Goal: Book appointment/travel/reservation

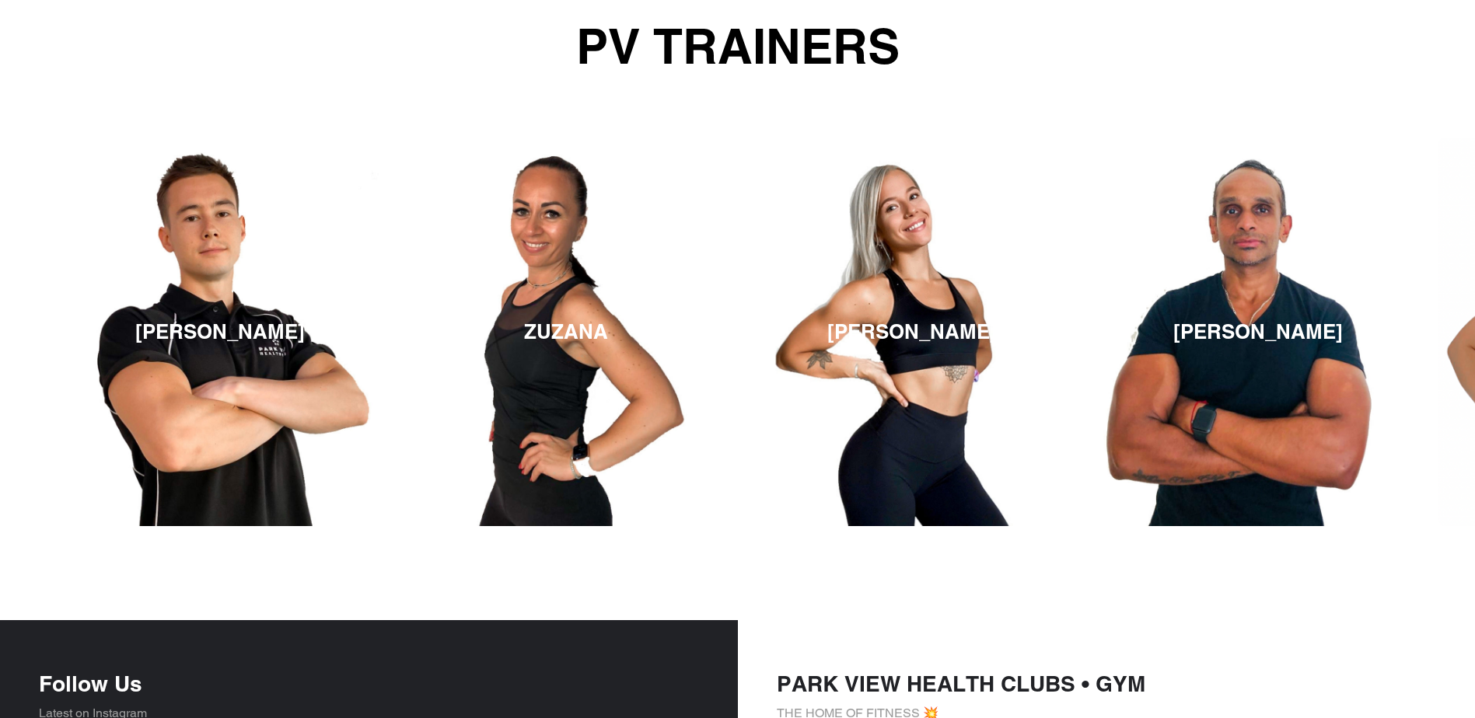
scroll to position [2302, 0]
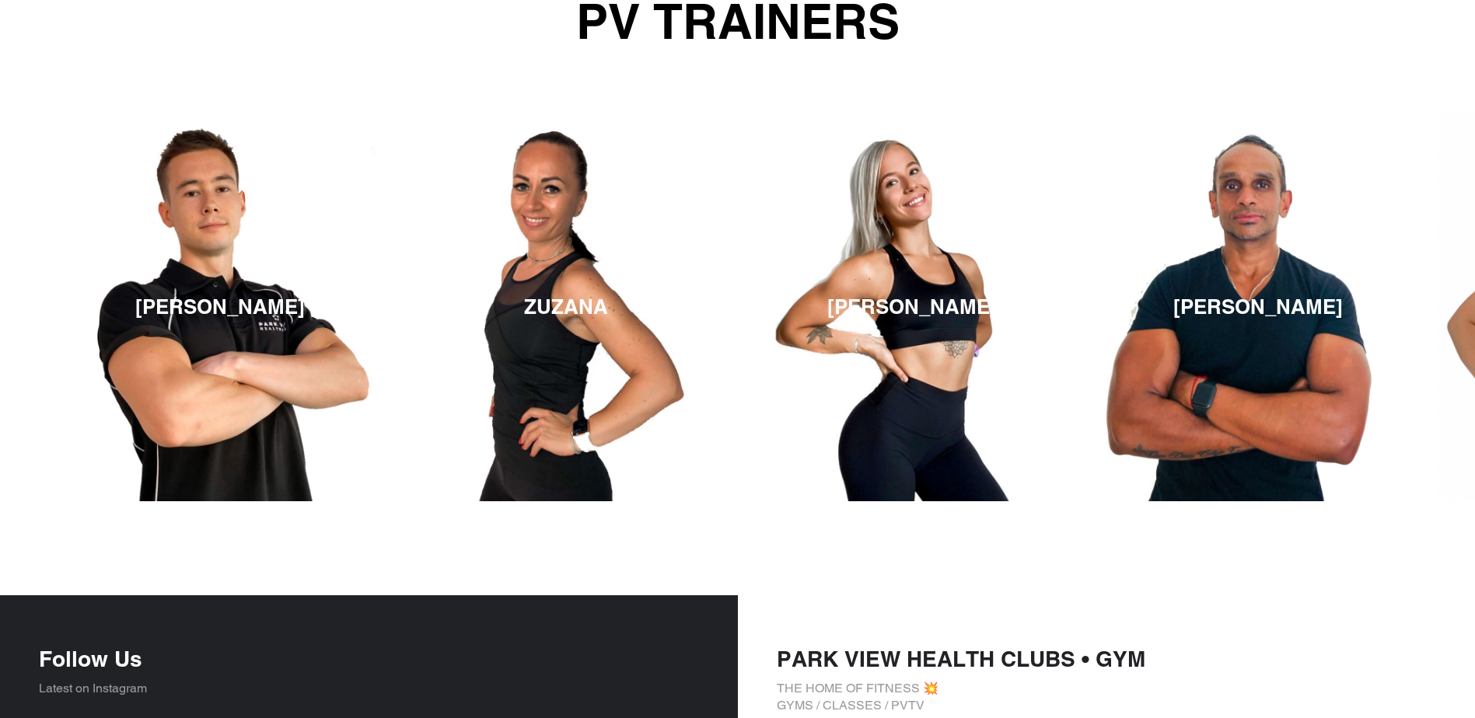
drag, startPoint x: 184, startPoint y: 334, endPoint x: -221, endPoint y: 414, distance: 412.9
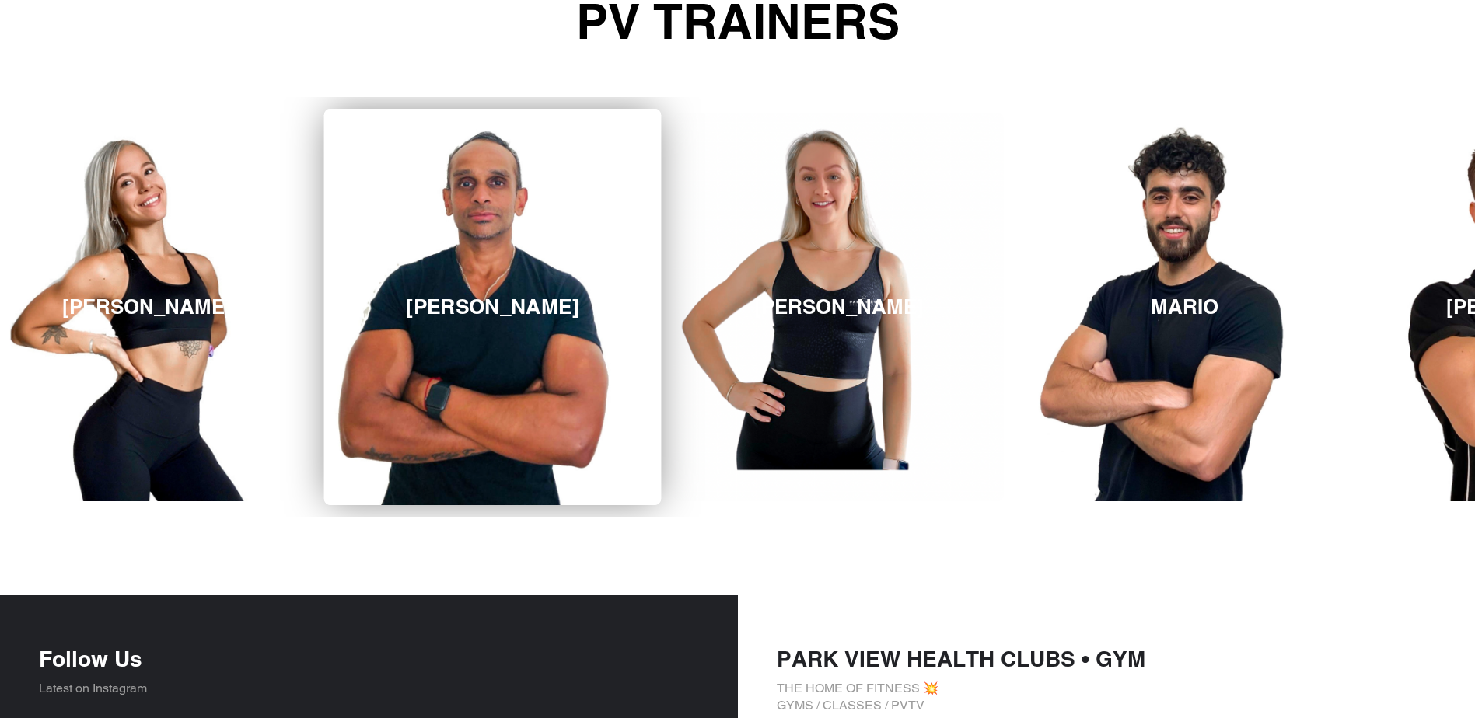
drag, startPoint x: 1221, startPoint y: 342, endPoint x: 432, endPoint y: 407, distance: 791.9
click at [434, 407] on link "MERVIN" at bounding box center [492, 307] width 337 height 397
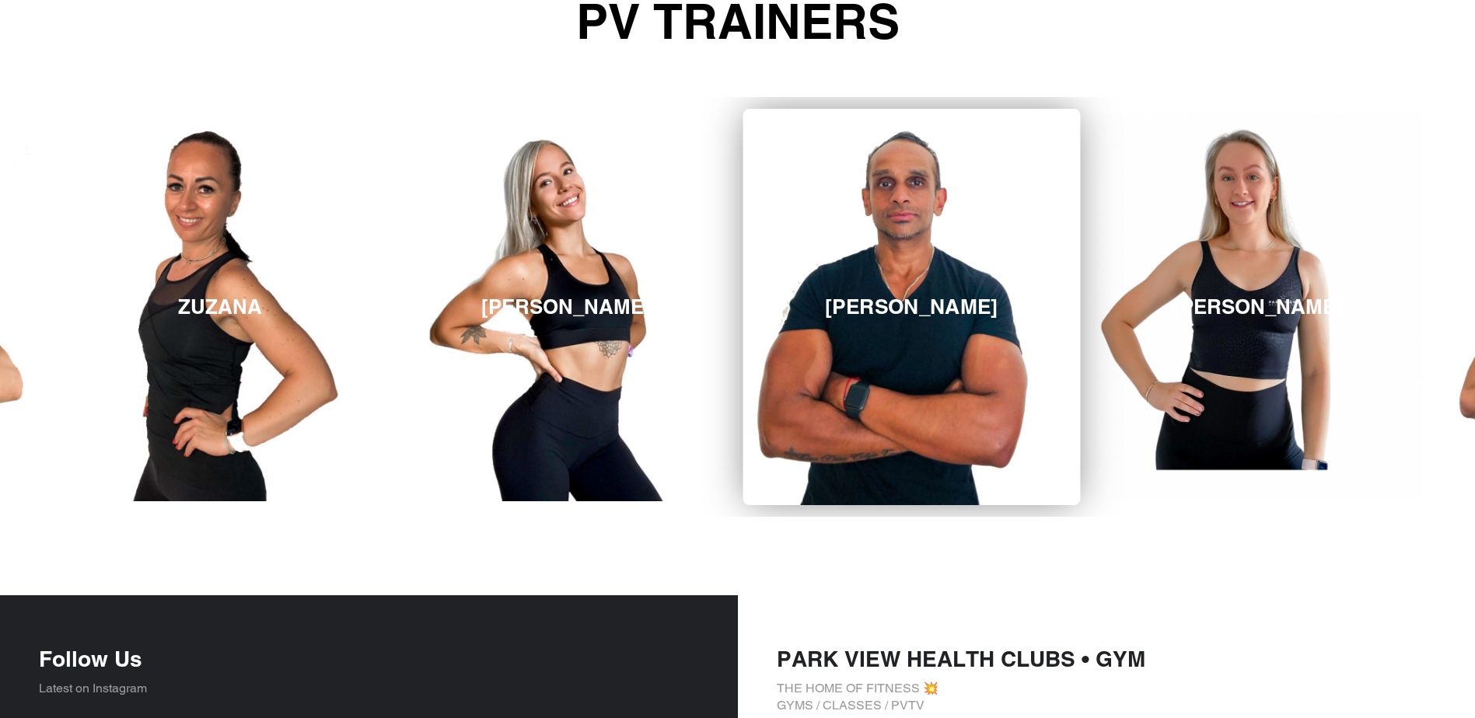
drag, startPoint x: 1154, startPoint y: 348, endPoint x: 612, endPoint y: 384, distance: 543.2
click at [1092, 379] on link "LUCY" at bounding box center [1257, 307] width 330 height 389
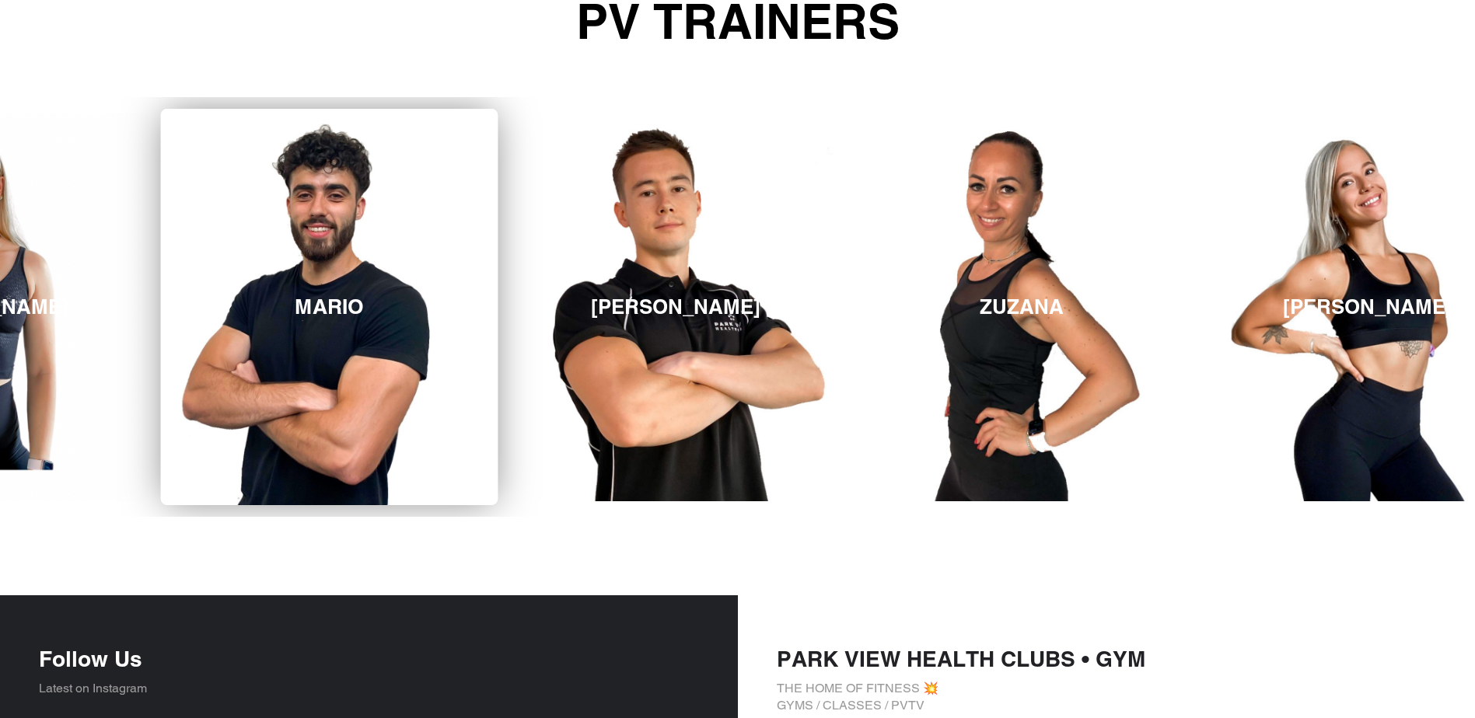
drag, startPoint x: 1308, startPoint y: 325, endPoint x: 379, endPoint y: 407, distance: 932.0
click at [379, 407] on link "MARIO" at bounding box center [329, 307] width 337 height 397
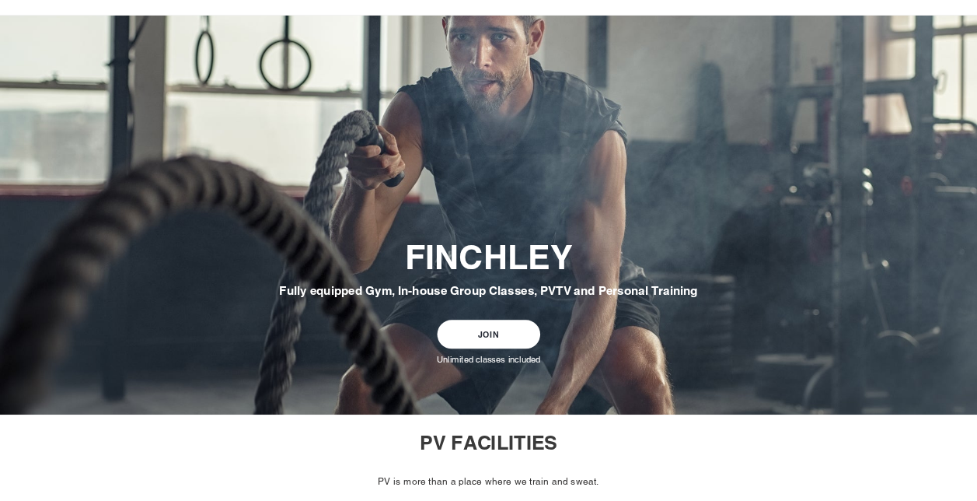
scroll to position [0, 0]
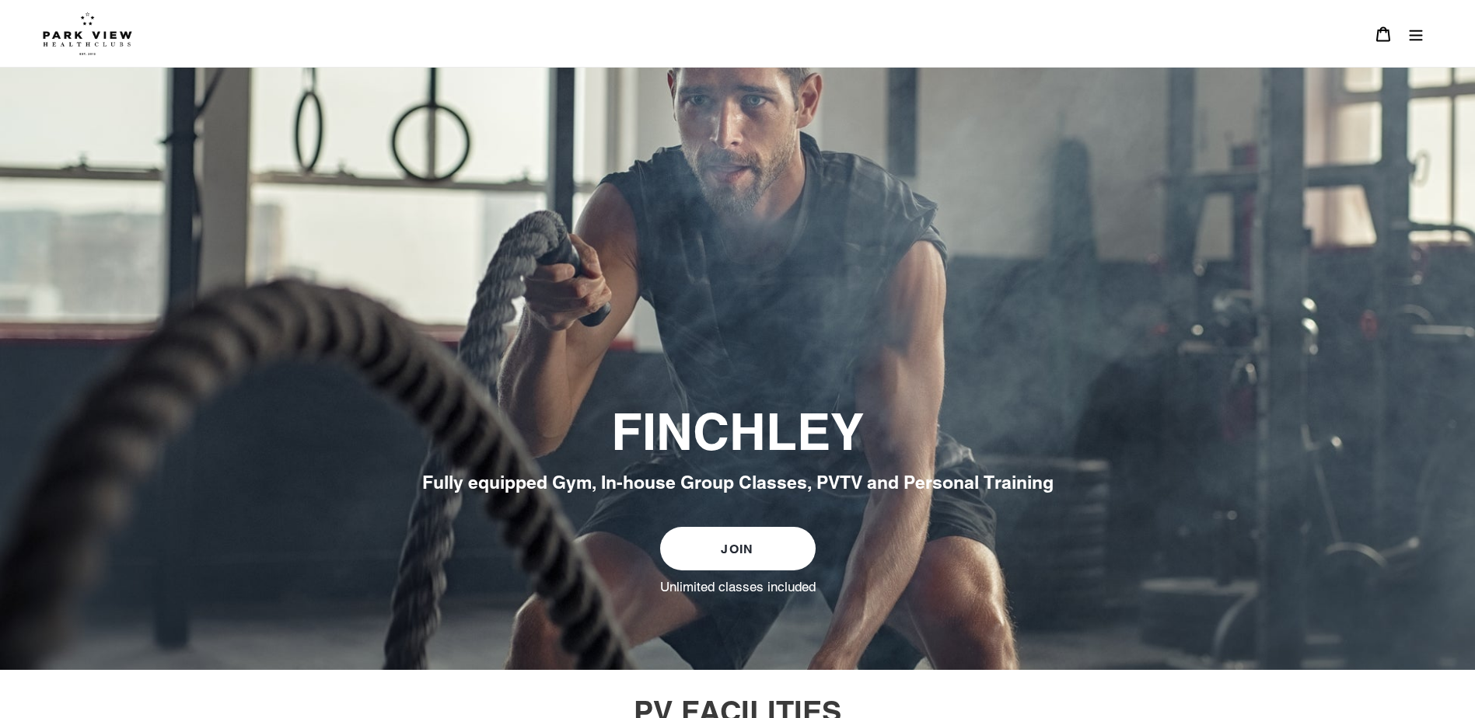
click at [1421, 31] on icon "Menu" at bounding box center [1416, 35] width 13 height 11
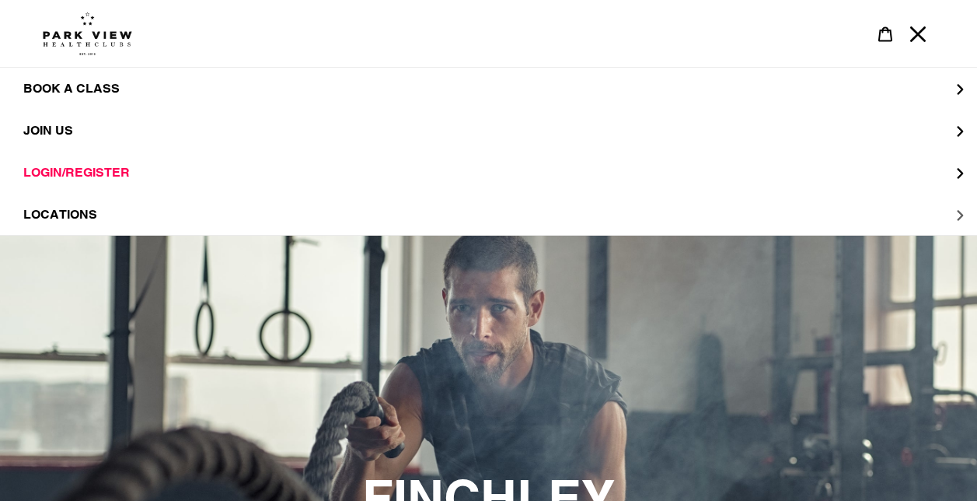
click at [82, 217] on span "LOCATIONS" at bounding box center [60, 214] width 74 height 15
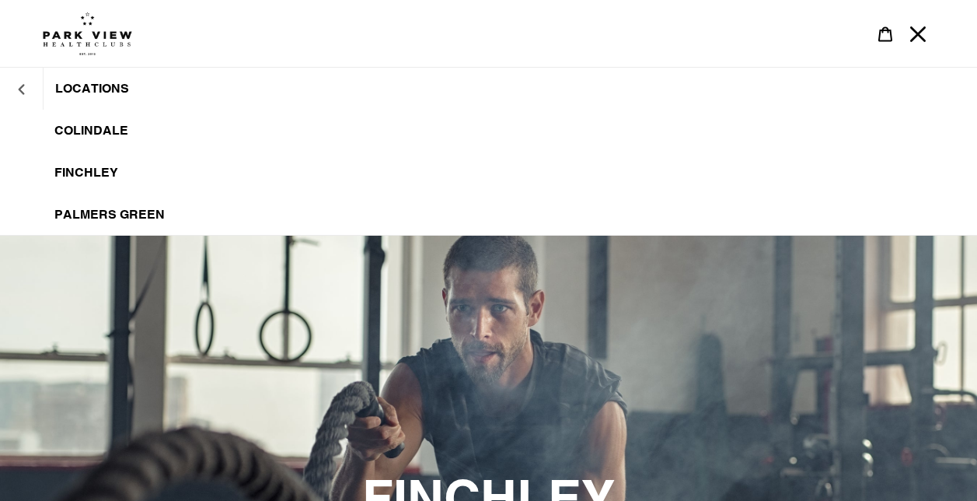
click at [26, 86] on icon "LOCATIONS" at bounding box center [21, 89] width 11 height 11
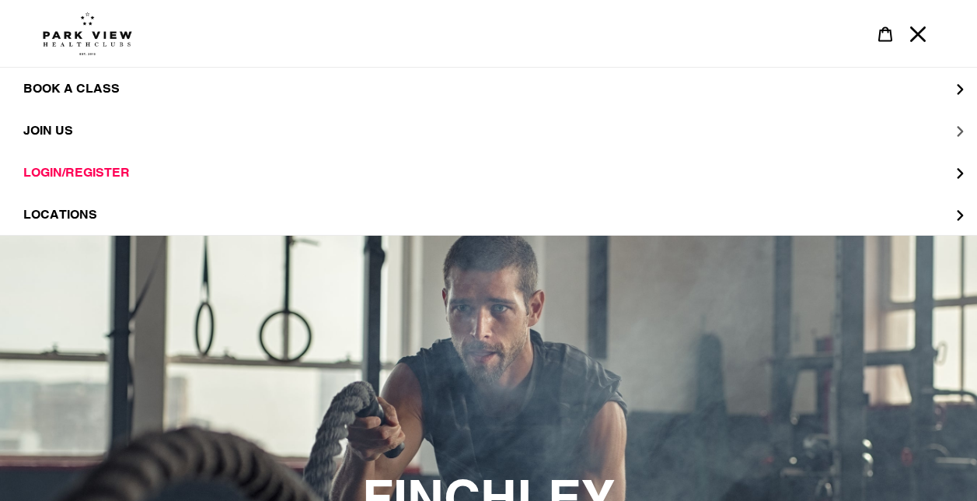
click at [93, 128] on button "JOIN US" at bounding box center [488, 131] width 977 height 42
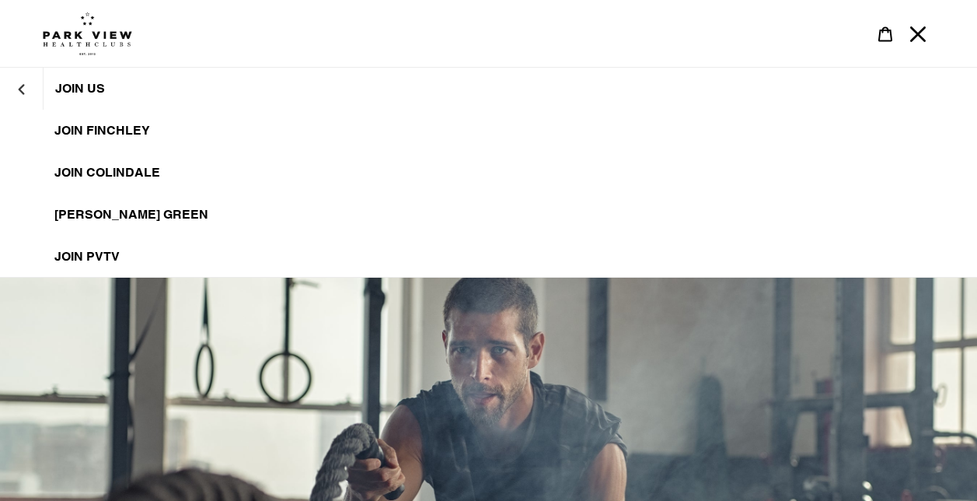
click at [98, 135] on span "JOIN FINCHLEY" at bounding box center [102, 131] width 96 height 16
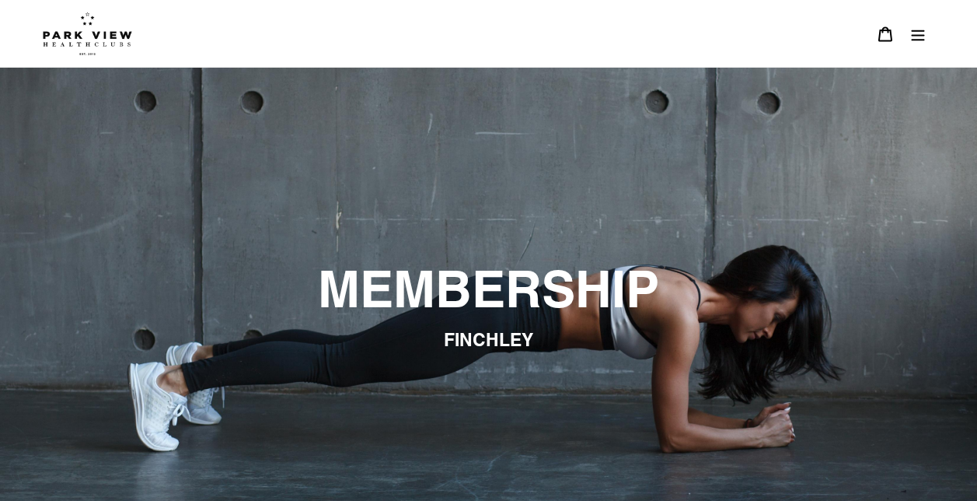
click at [931, 23] on button "Menu" at bounding box center [918, 33] width 33 height 33
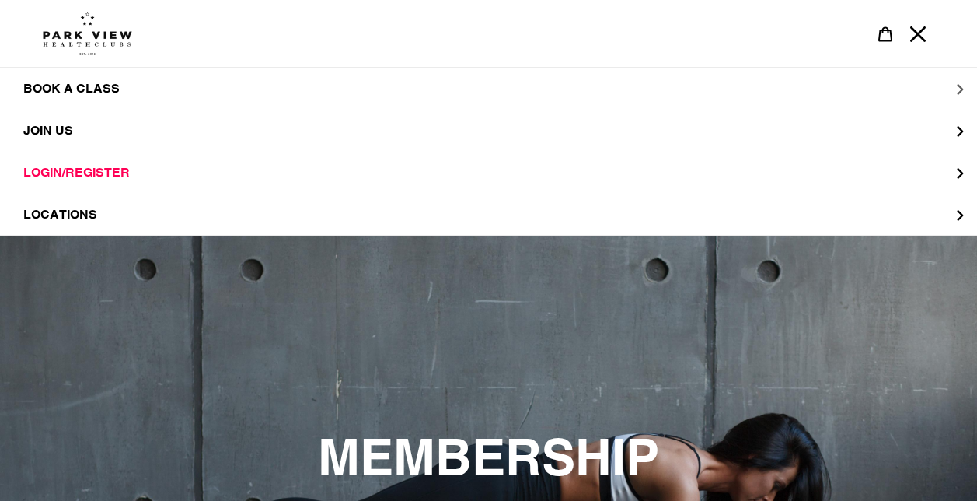
click at [874, 91] on button "BOOK A CLASS" at bounding box center [488, 89] width 977 height 42
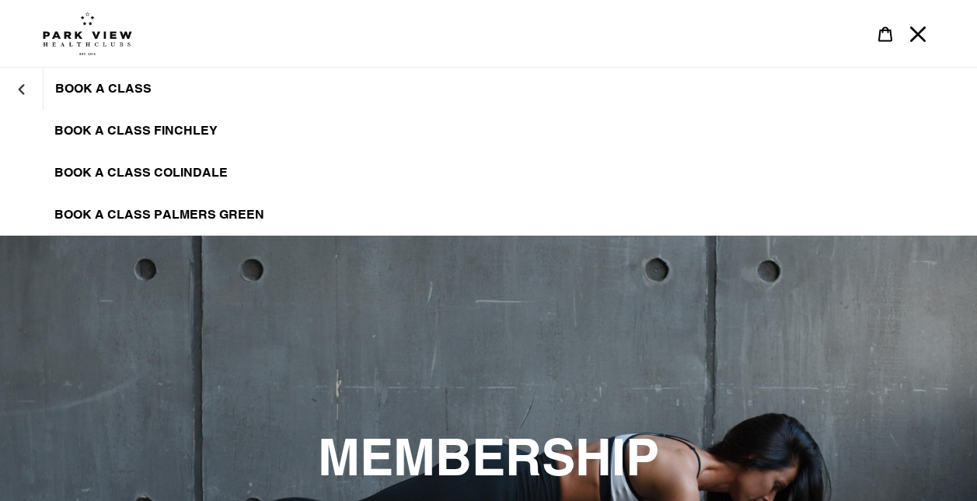
click at [166, 128] on span "BOOK A CLASS FINCHLEY" at bounding box center [135, 131] width 163 height 16
